Goal: Information Seeking & Learning: Learn about a topic

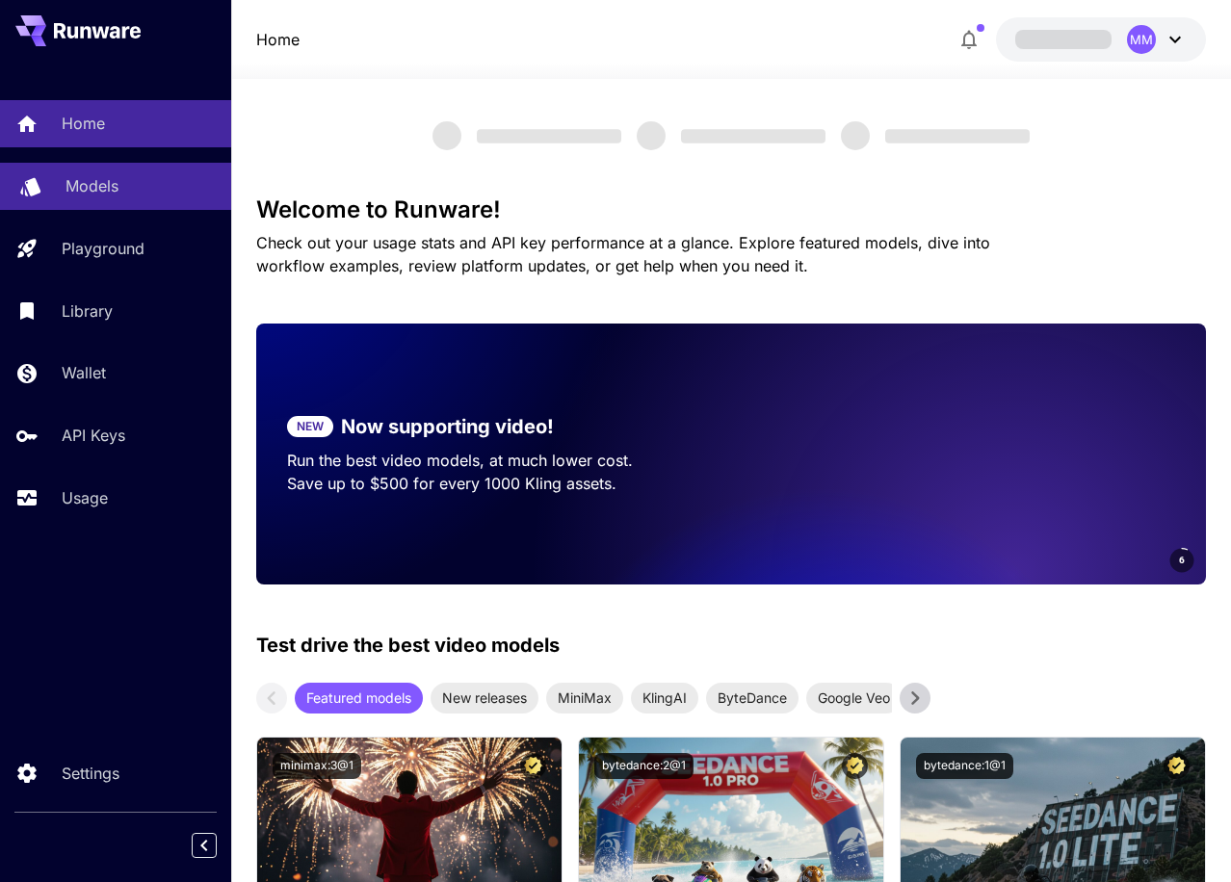
click at [136, 188] on div "Models" at bounding box center [140, 185] width 150 height 23
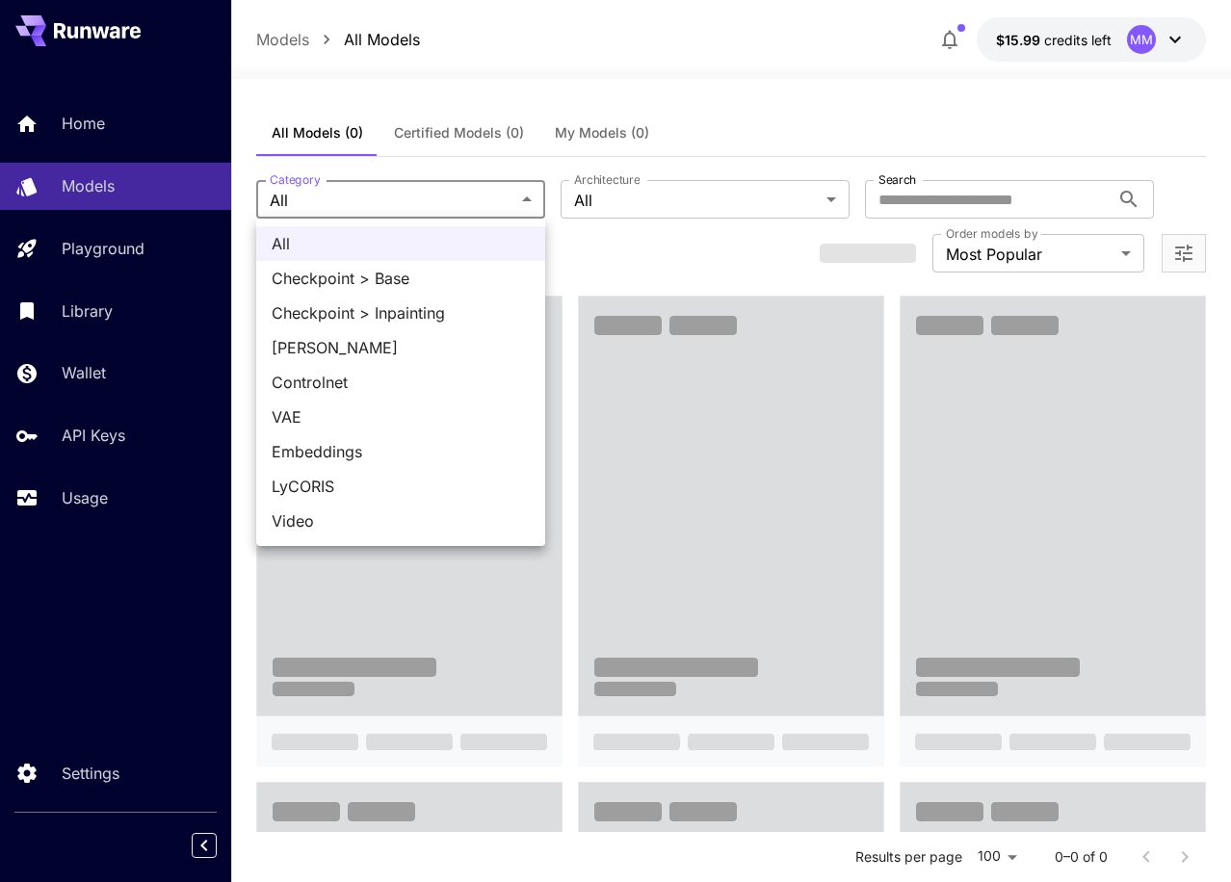
click at [652, 200] on div at bounding box center [615, 441] width 1231 height 882
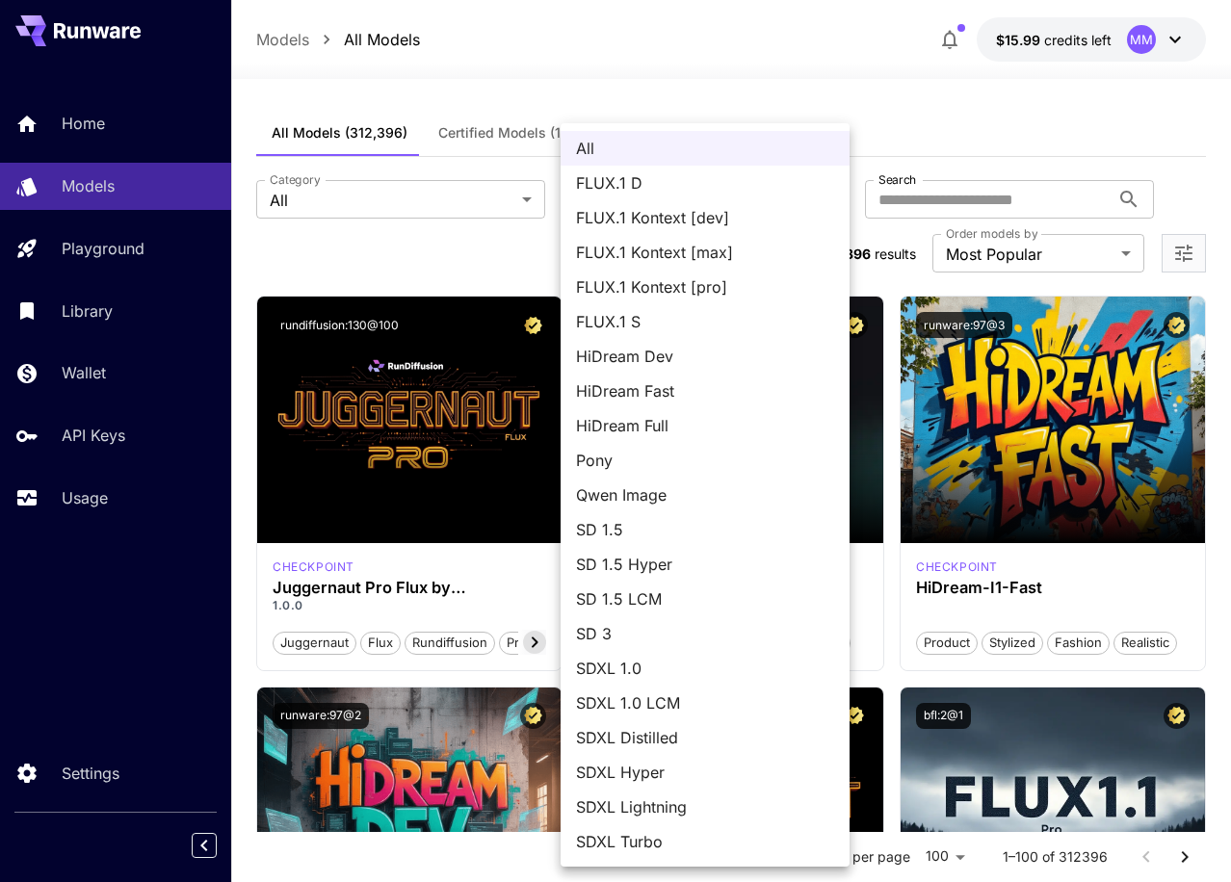
drag, startPoint x: 756, startPoint y: 280, endPoint x: 451, endPoint y: 241, distance: 307.8
click at [451, 241] on div "All FLUX.1 D FLUX.1 Kontext [dev] FLUX.1 Kontext [max] FLUX.1 Kontext [pro] FLU…" at bounding box center [615, 441] width 1231 height 882
click at [451, 241] on div at bounding box center [615, 441] width 1231 height 882
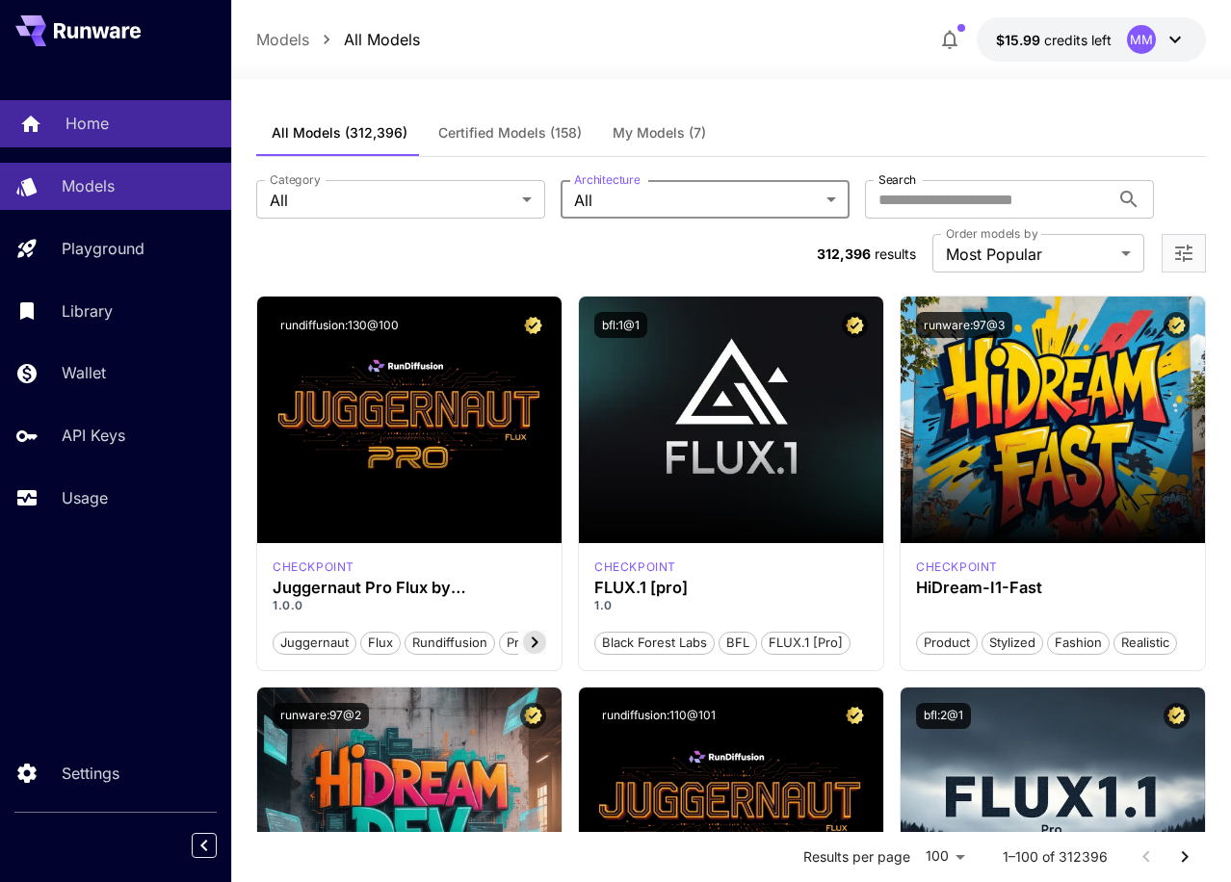
click at [102, 143] on link "Home" at bounding box center [115, 123] width 231 height 47
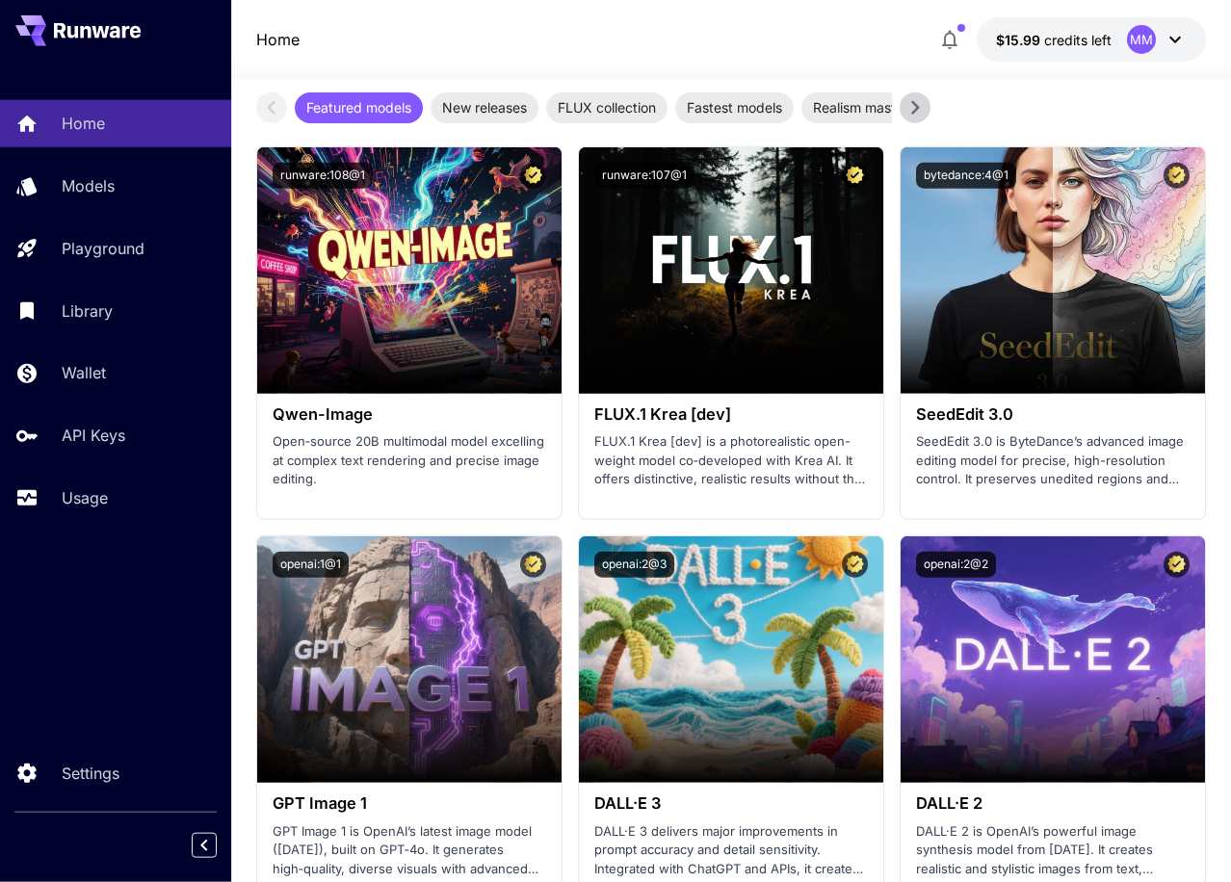
scroll to position [3339, 0]
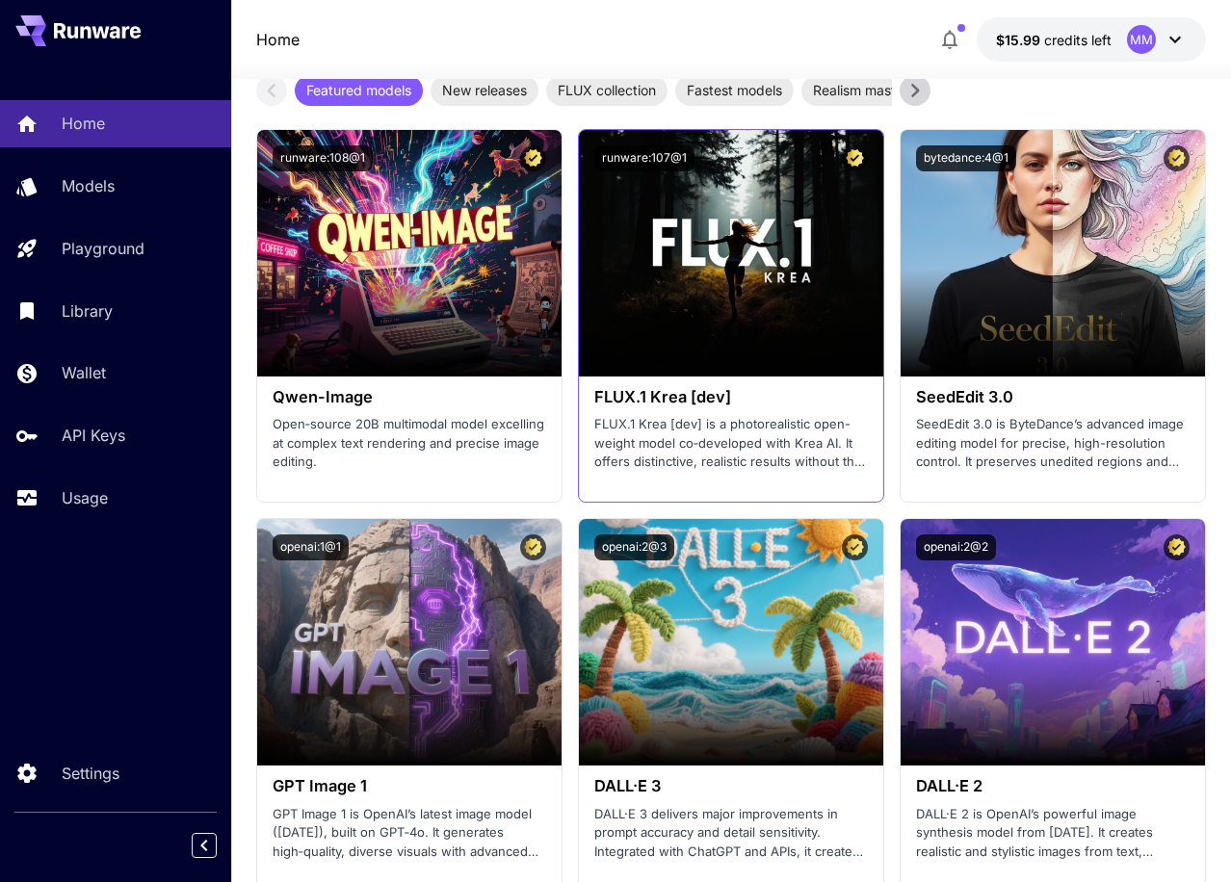
click at [729, 398] on h3 "FLUX.1 Krea [dev]" at bounding box center [730, 397] width 273 height 18
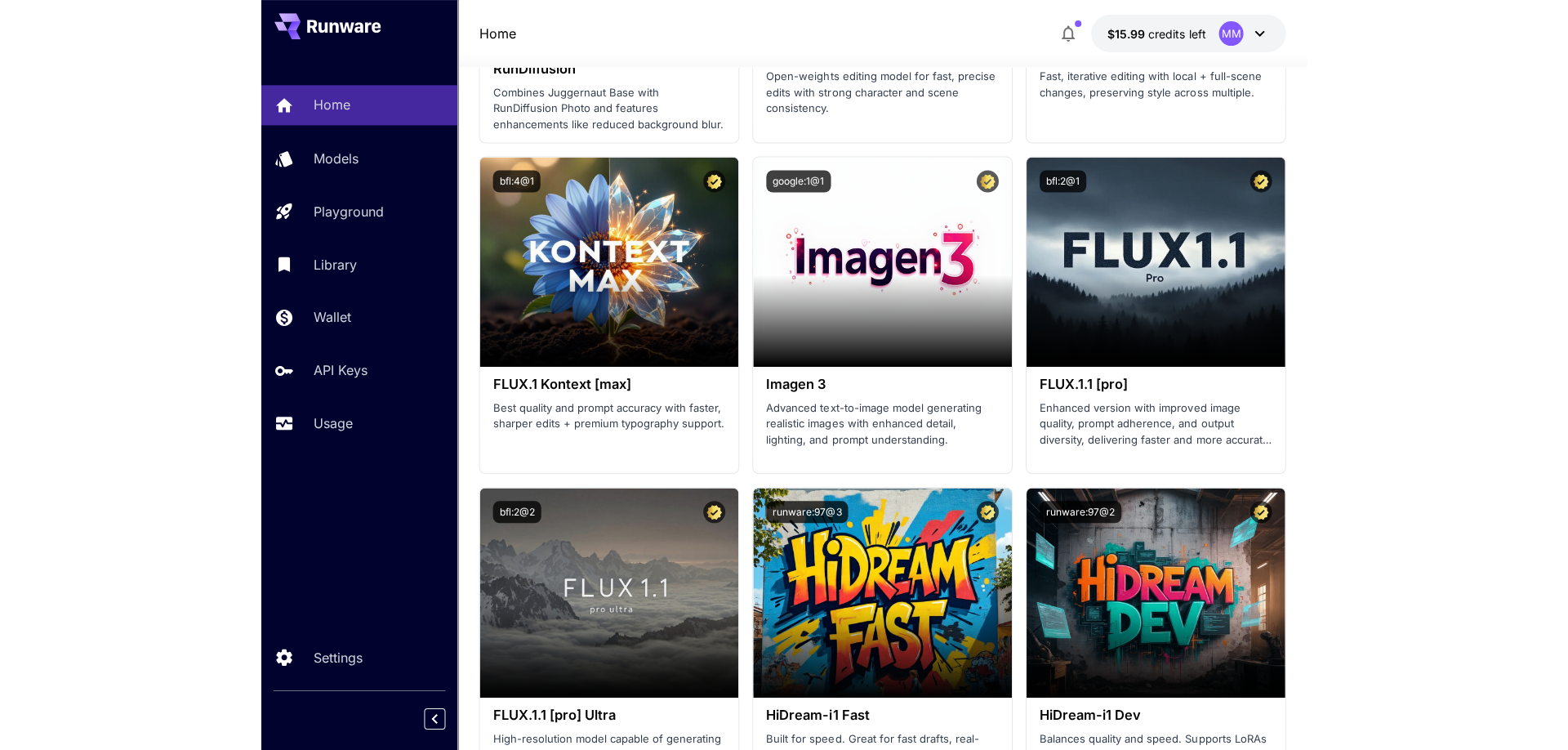
scroll to position [4167, 0]
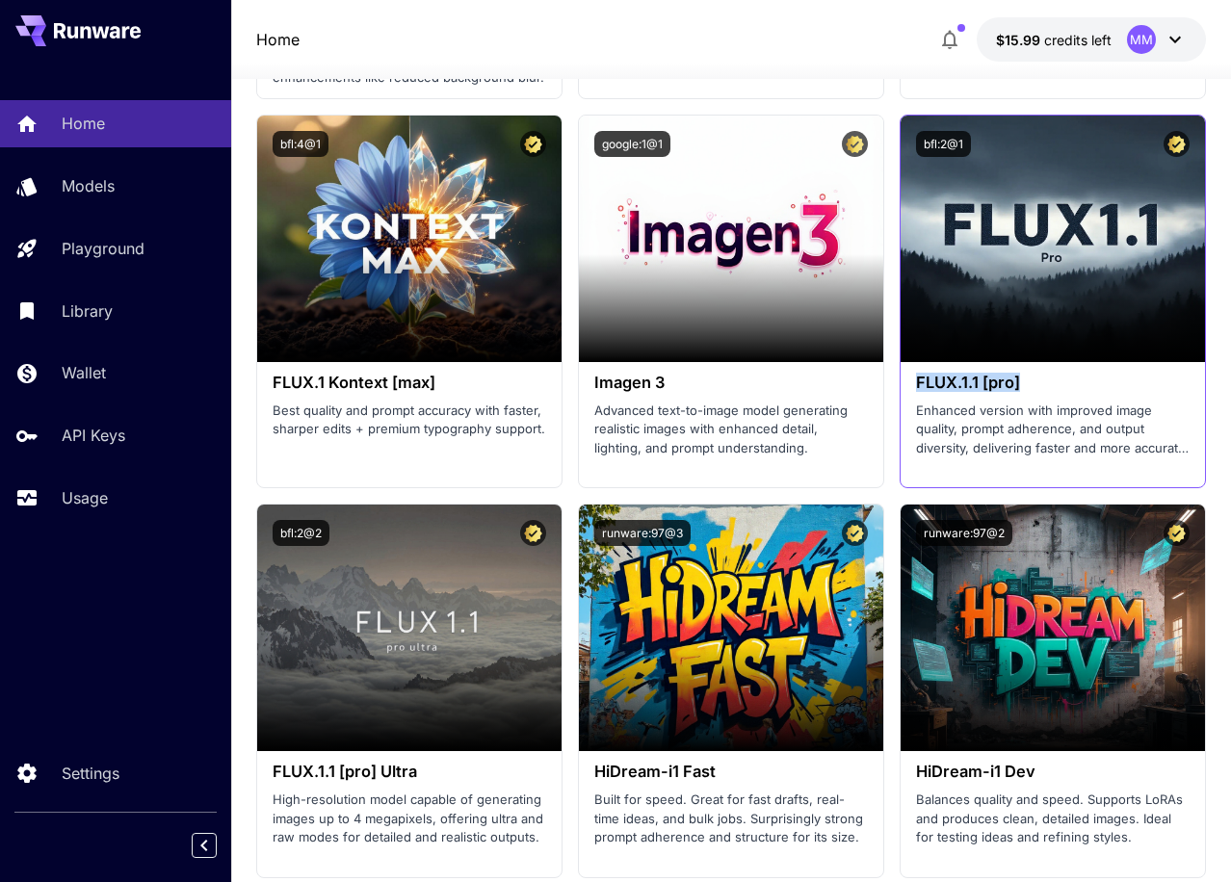
drag, startPoint x: 1023, startPoint y: 381, endPoint x: 914, endPoint y: 381, distance: 108.8
click at [914, 381] on div "FLUX.1.1 [pro] Enhanced version with improved image quality, prompt adherence, …" at bounding box center [1052, 415] width 304 height 107
copy h3 "FLUX.1.1 [pro]"
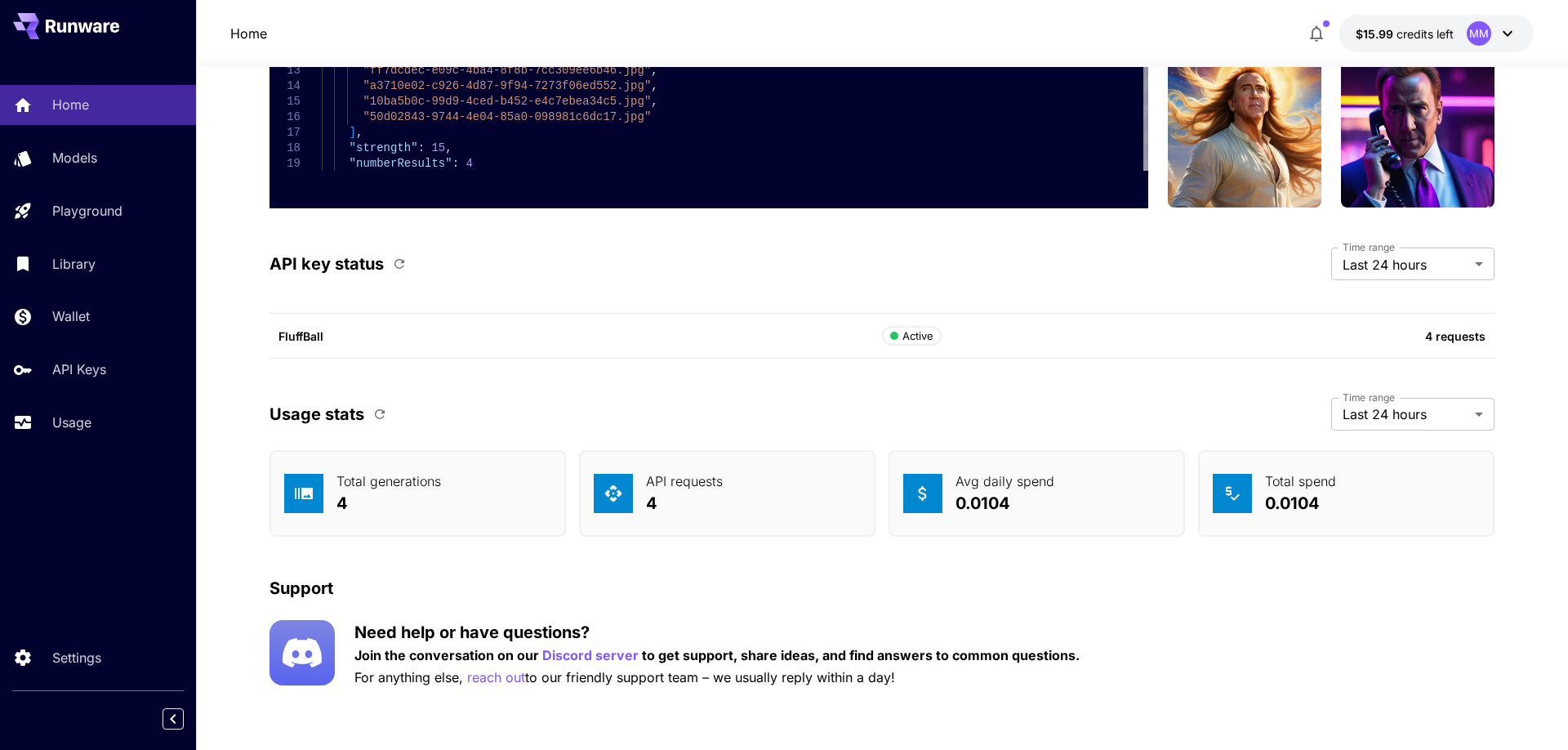
scroll to position [3907, 0]
